Goal: Navigation & Orientation: Find specific page/section

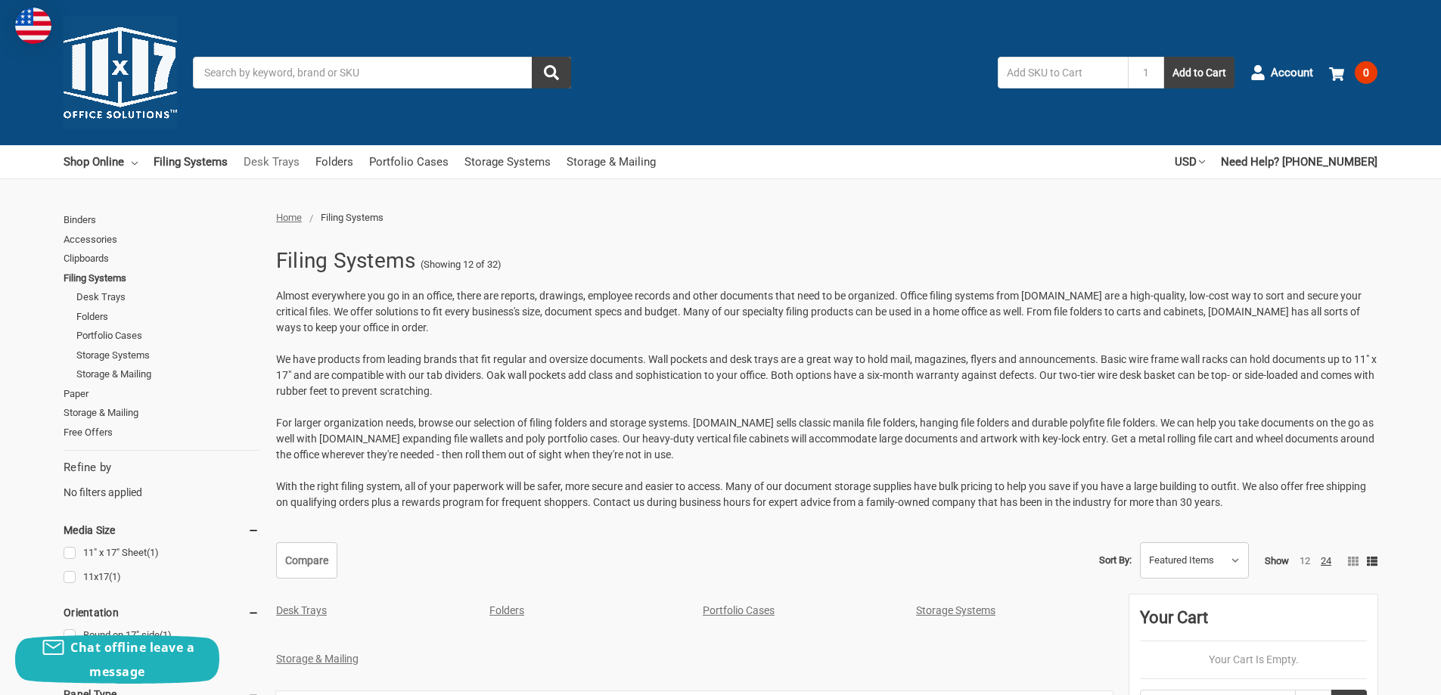
click at [262, 161] on link "Desk Trays" at bounding box center [272, 161] width 56 height 33
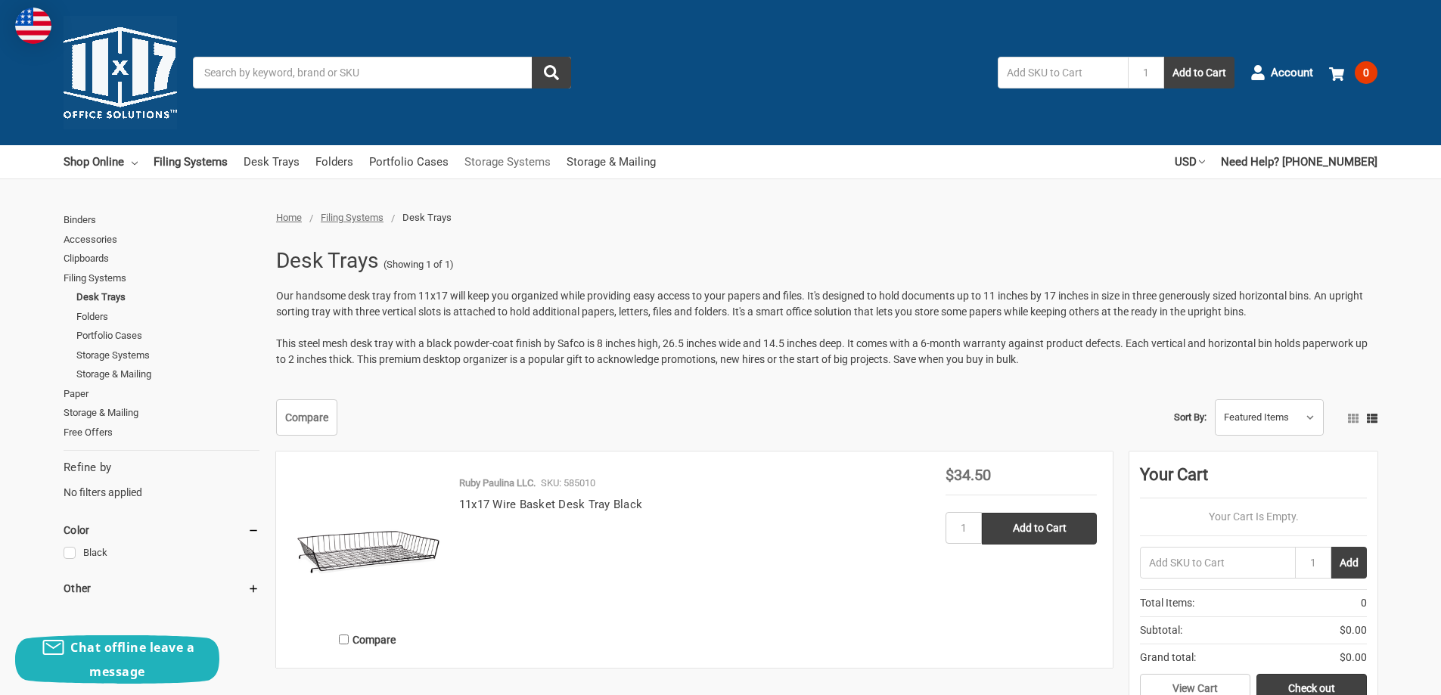
click at [487, 161] on link "Storage Systems" at bounding box center [508, 161] width 86 height 33
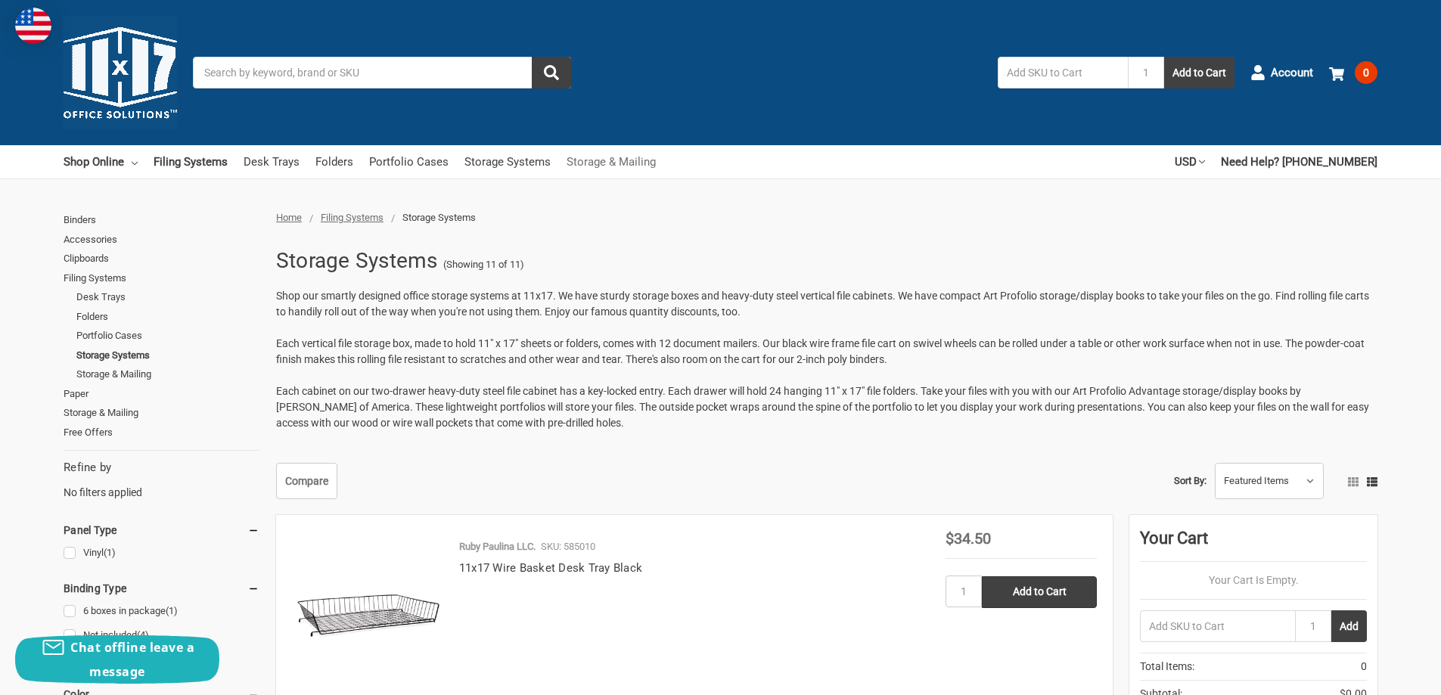
click at [585, 163] on link "Storage & Mailing" at bounding box center [611, 161] width 89 height 33
